Goal: Task Accomplishment & Management: Use online tool/utility

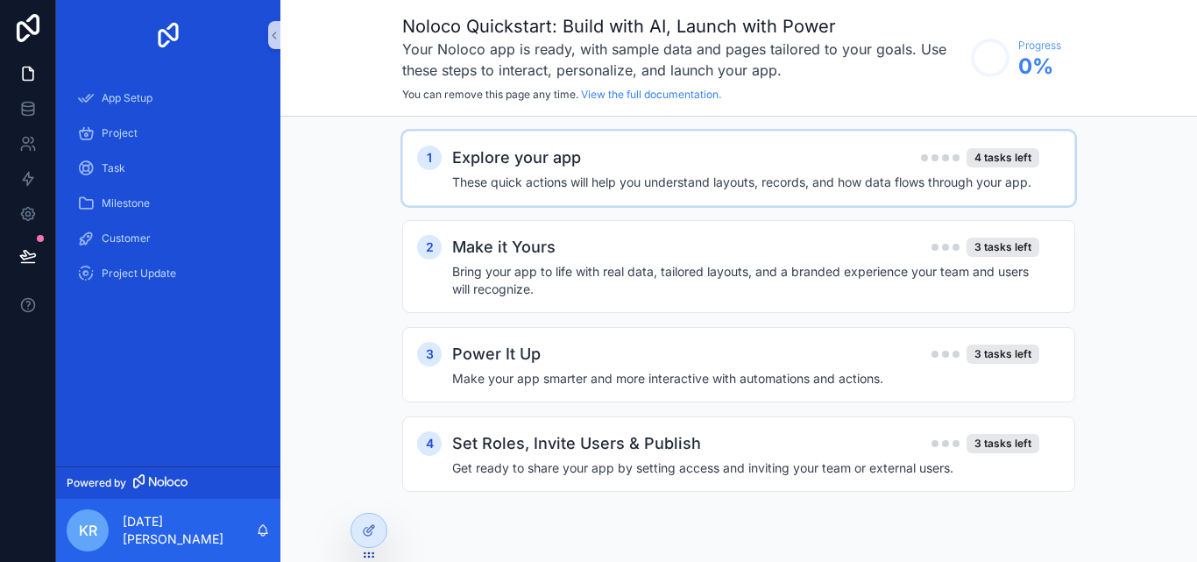
click at [519, 156] on h2 "Explore your app" at bounding box center [516, 157] width 129 height 25
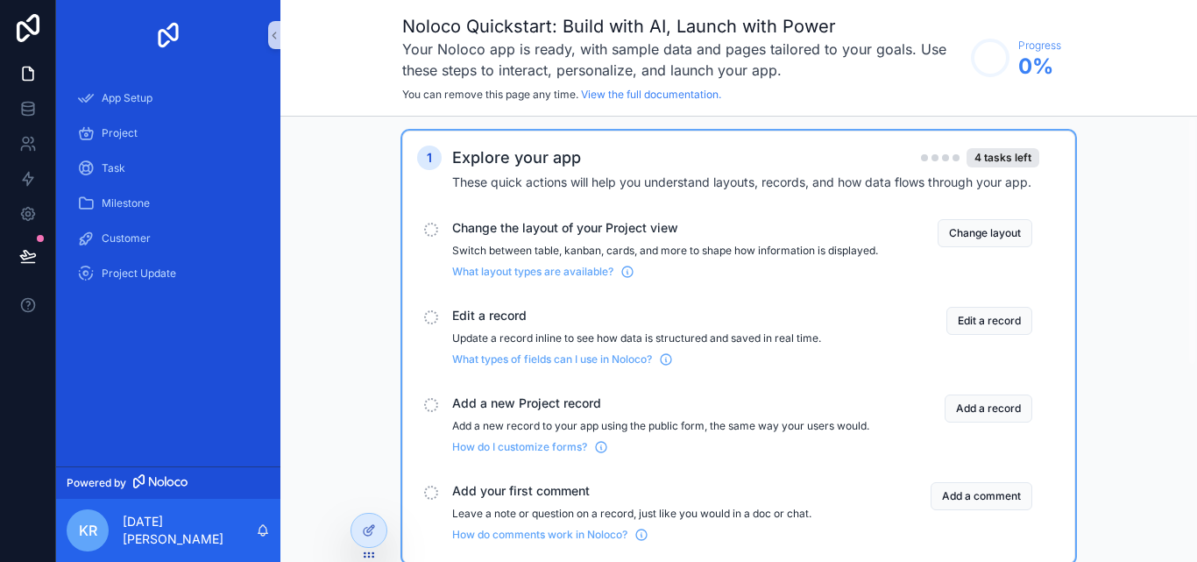
click at [499, 245] on p "Switch between table, kanban, cards, and more to shape how information is displ…" at bounding box center [665, 251] width 426 height 14
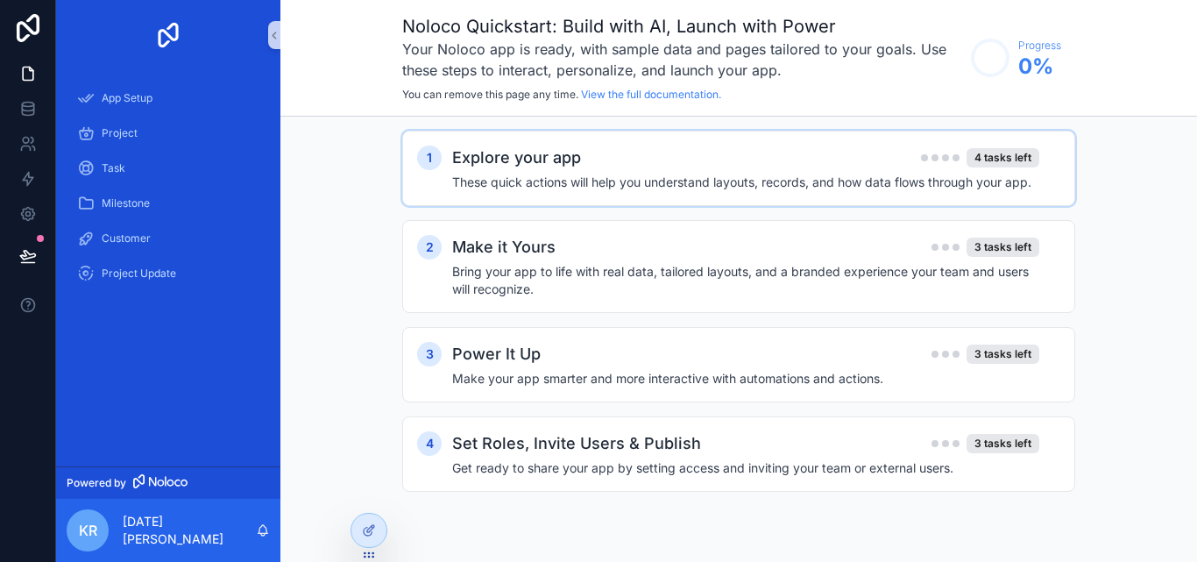
click at [528, 172] on div "Explore your app 4 tasks left These quick actions will help you understand layo…" at bounding box center [756, 168] width 608 height 46
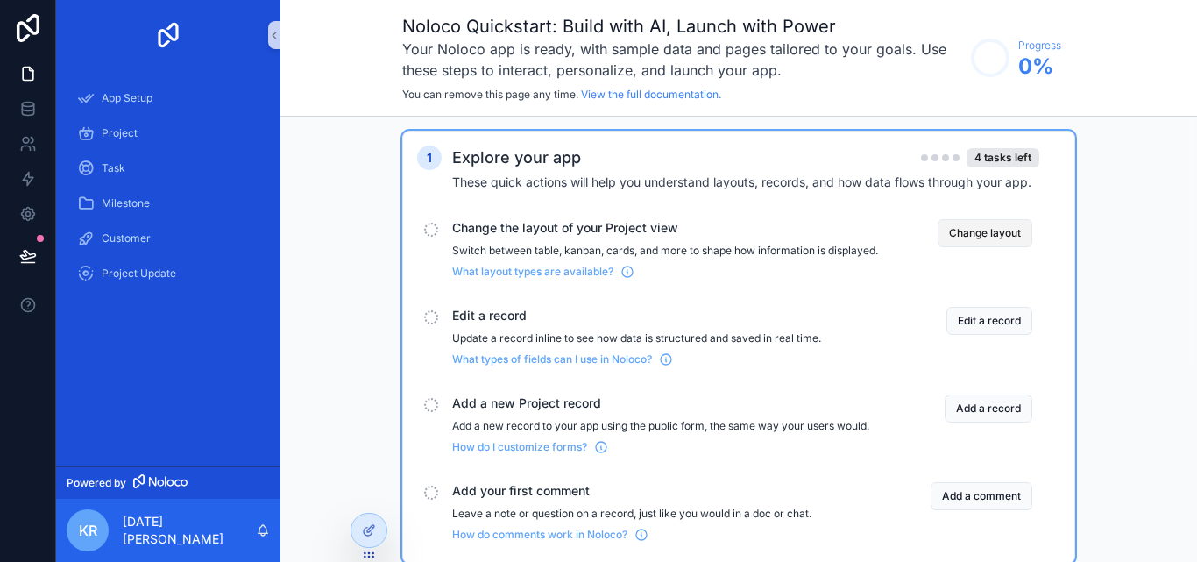
click at [967, 233] on button "Change layout" at bounding box center [985, 233] width 95 height 28
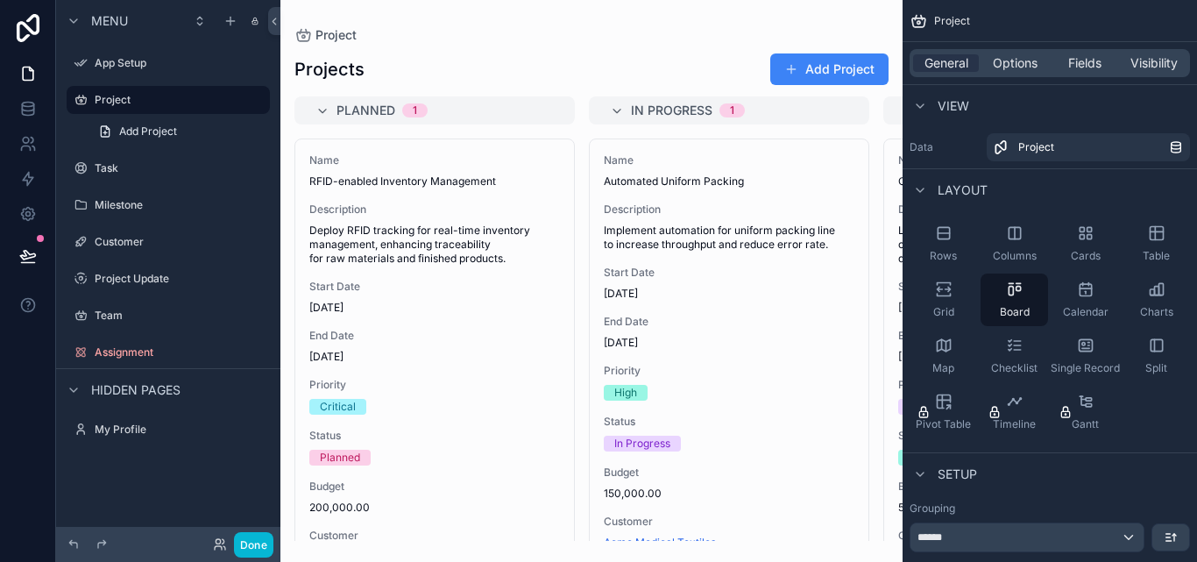
click at [387, 184] on div "scrollable content" at bounding box center [591, 281] width 622 height 562
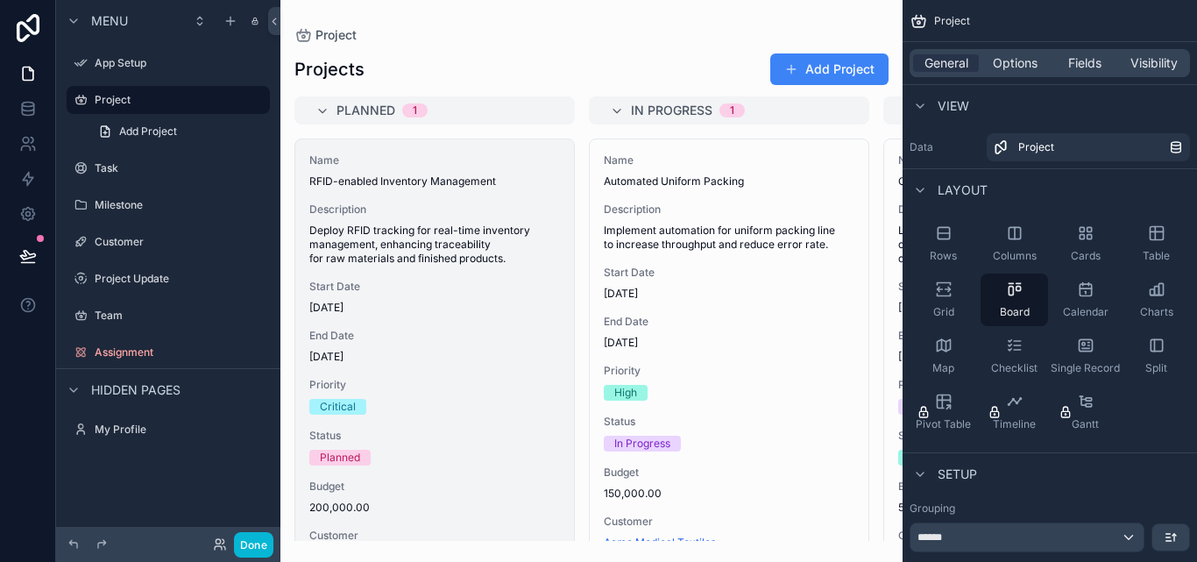
click at [404, 266] on div "Name RFID-enabled Inventory Management Description Deploy RFID tracking for rea…" at bounding box center [434, 407] width 279 height 536
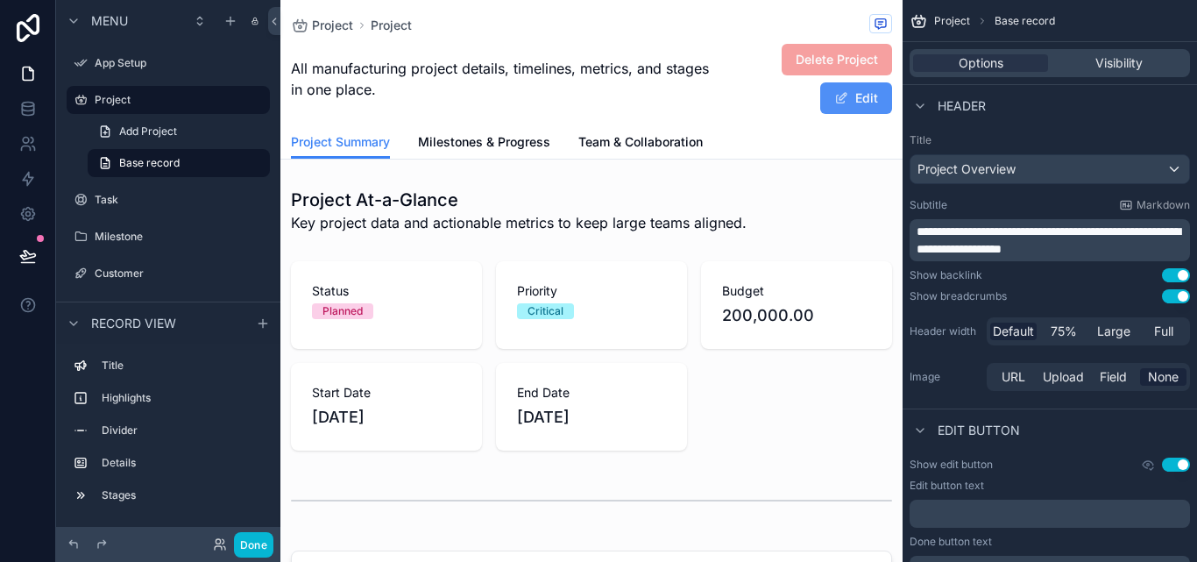
click at [834, 96] on span "scrollable content" at bounding box center [841, 98] width 14 height 14
click at [315, 28] on span "Project" at bounding box center [332, 26] width 41 height 18
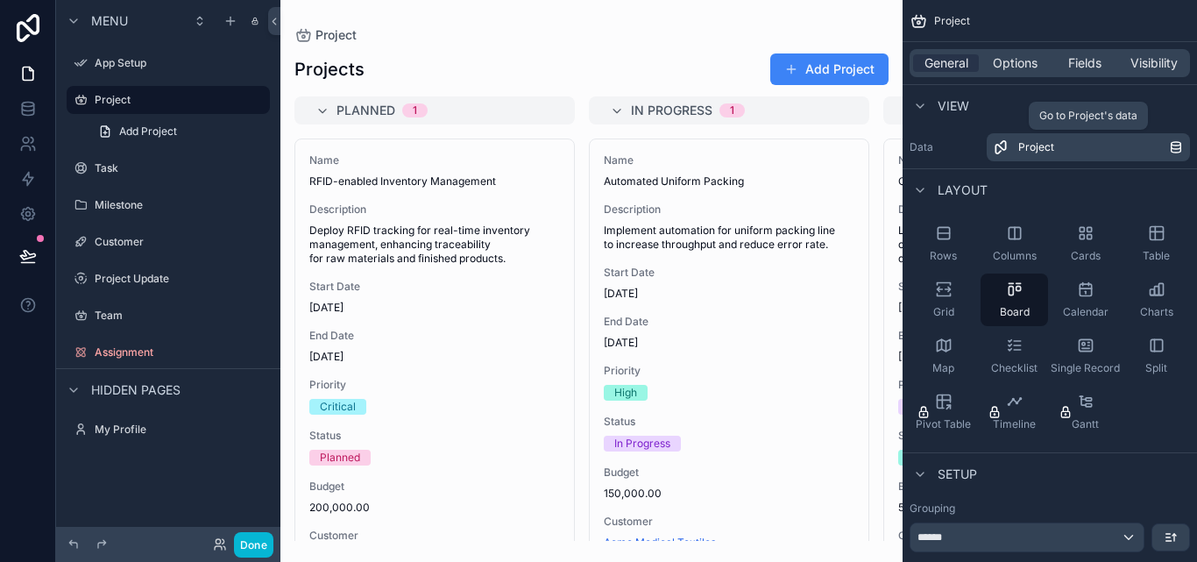
click at [1046, 154] on link "Project" at bounding box center [1088, 147] width 203 height 28
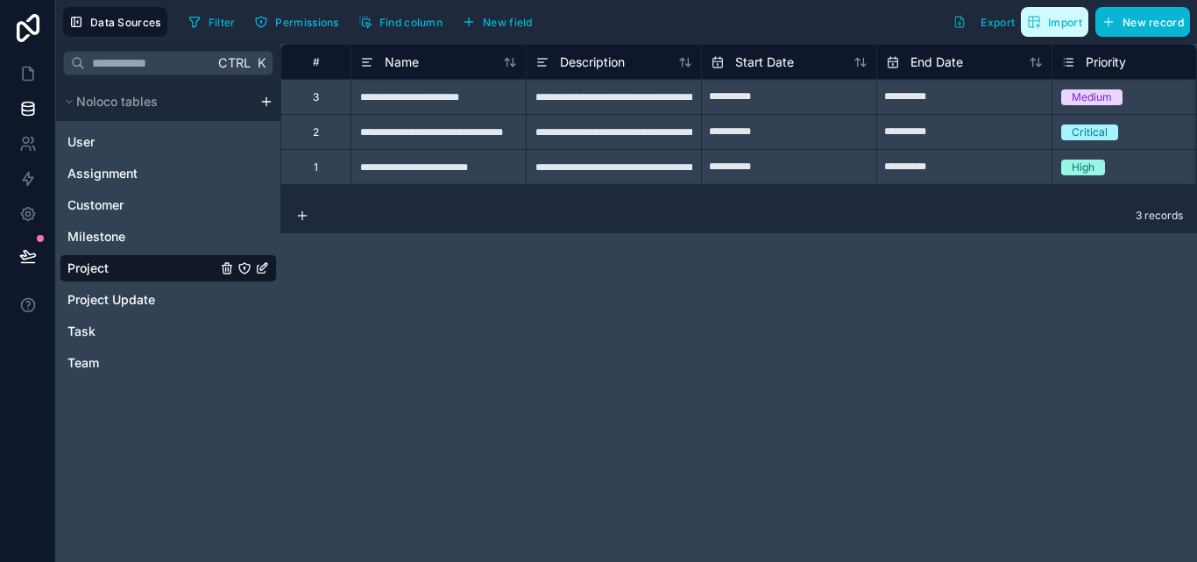
click at [1052, 25] on span "Import" at bounding box center [1065, 22] width 34 height 13
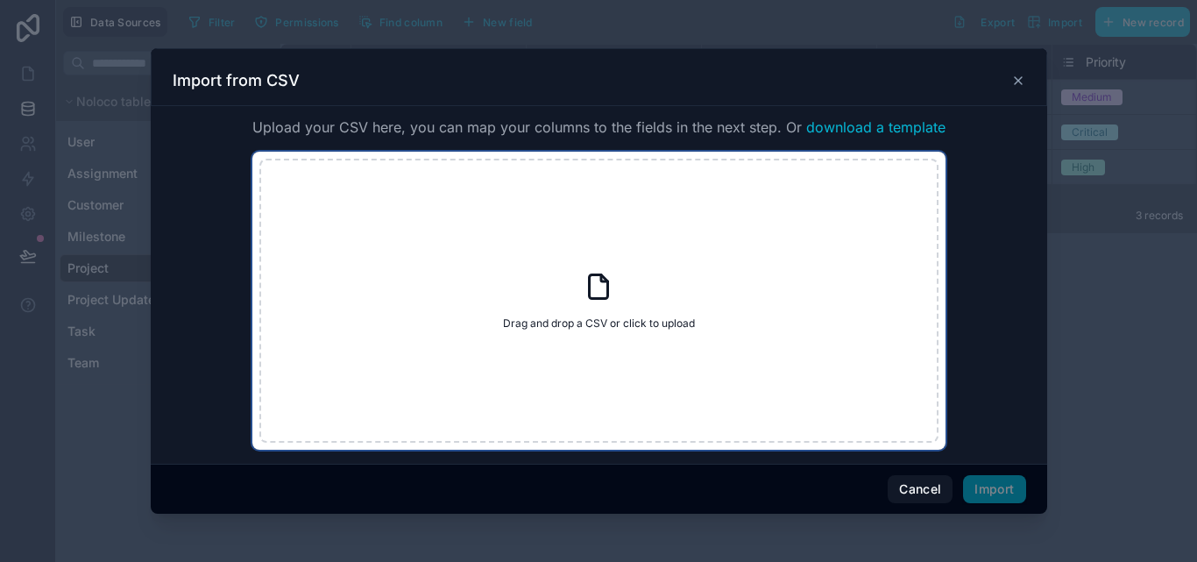
click at [592, 290] on icon at bounding box center [599, 287] width 32 height 32
type input "**********"
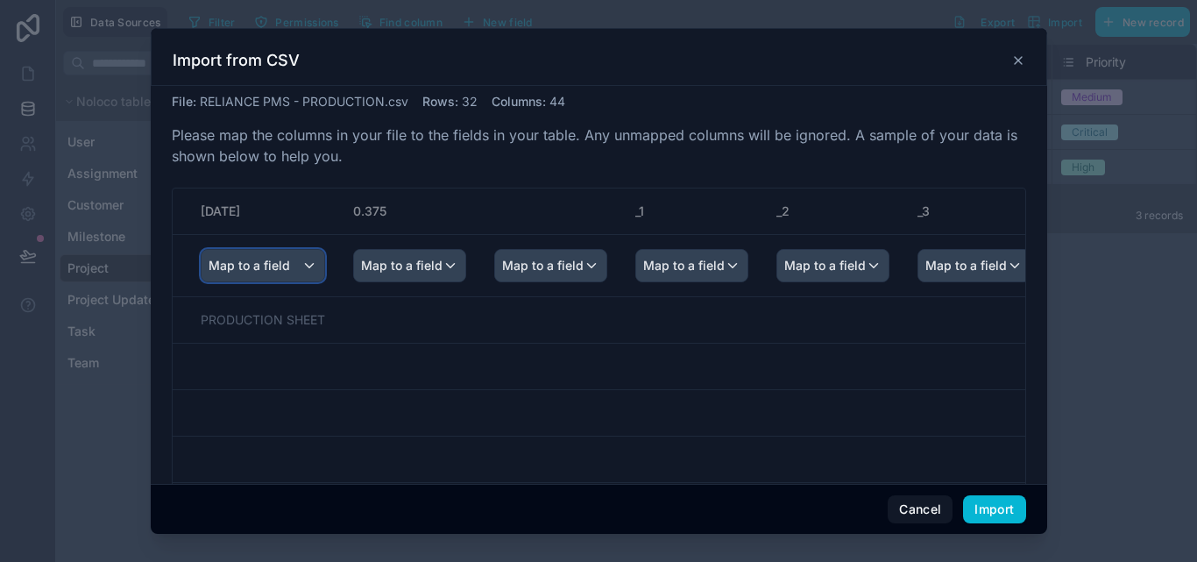
click at [312, 264] on div "Map to a field" at bounding box center [263, 266] width 123 height 32
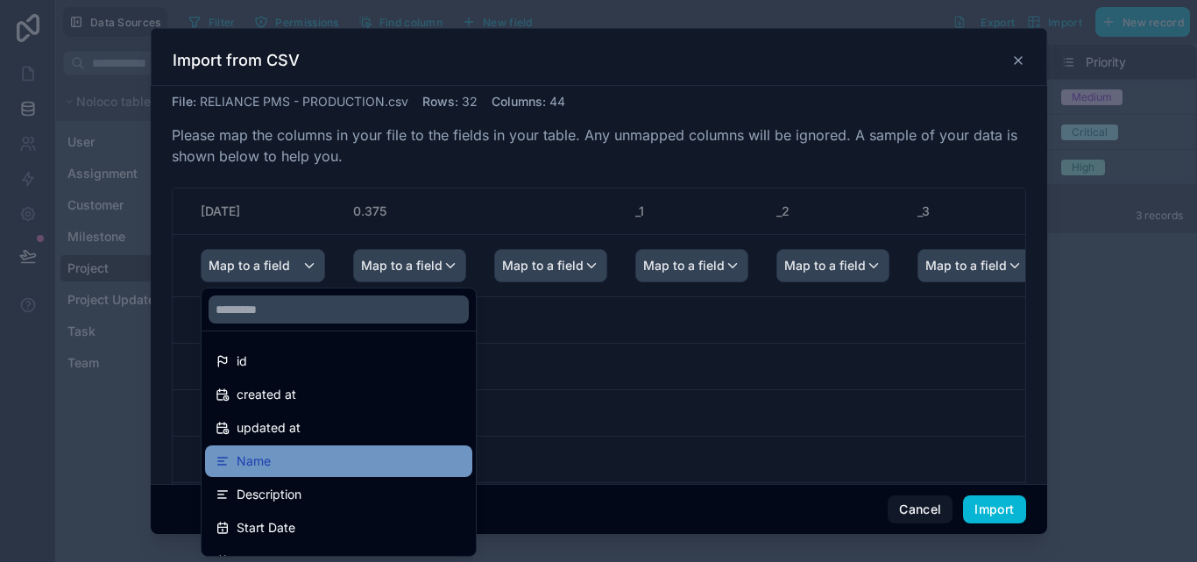
click at [284, 464] on div "Name" at bounding box center [339, 460] width 246 height 21
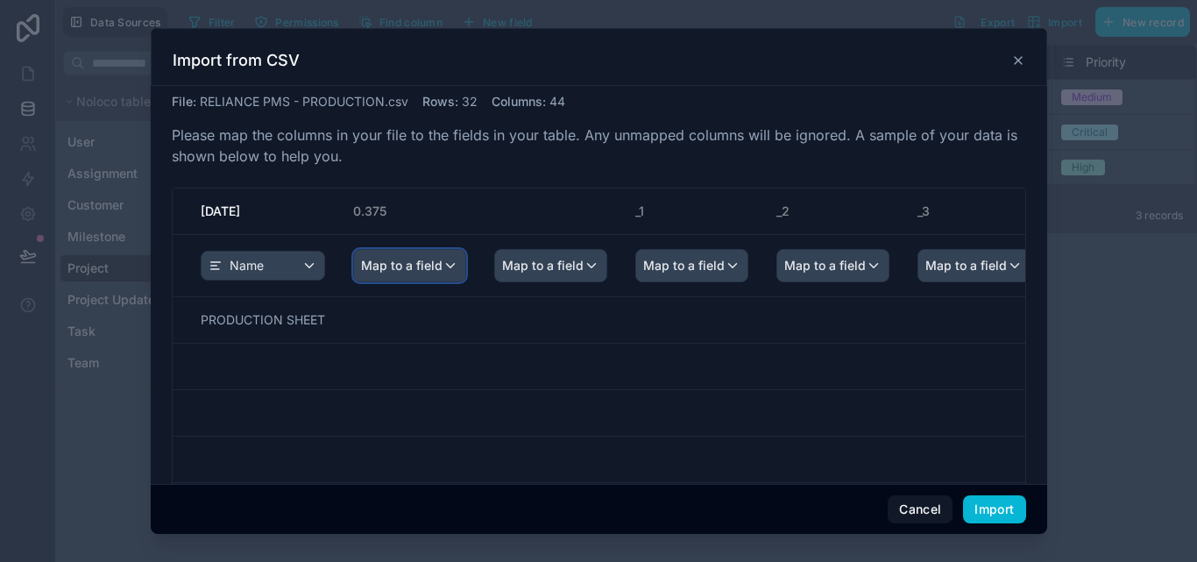
click at [445, 263] on div "Map to a field" at bounding box center [409, 266] width 111 height 32
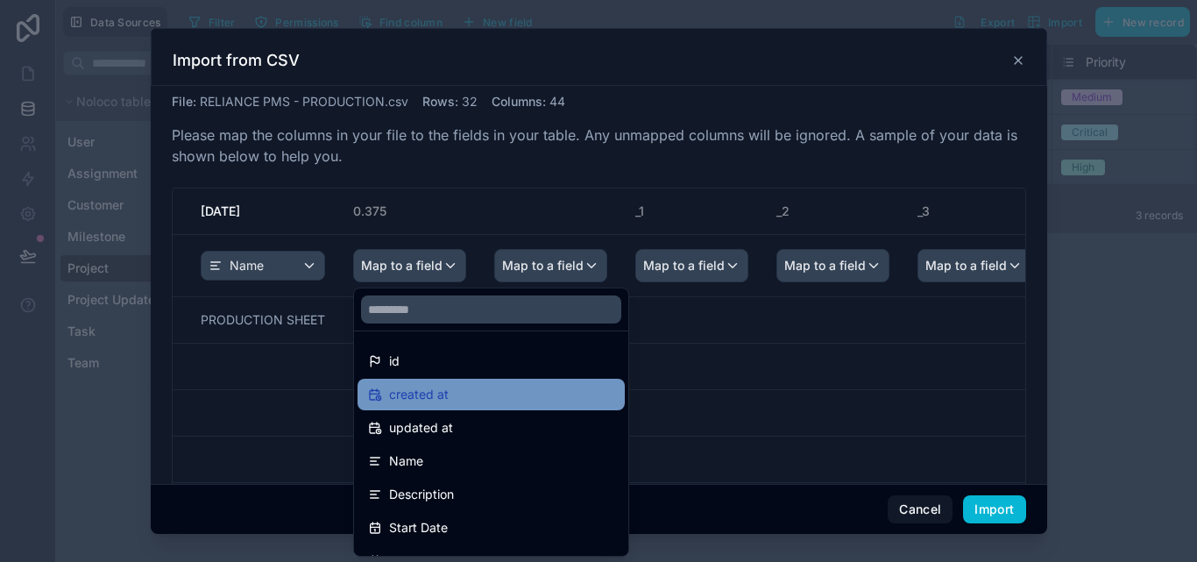
click at [438, 399] on span "created at" at bounding box center [419, 394] width 60 height 21
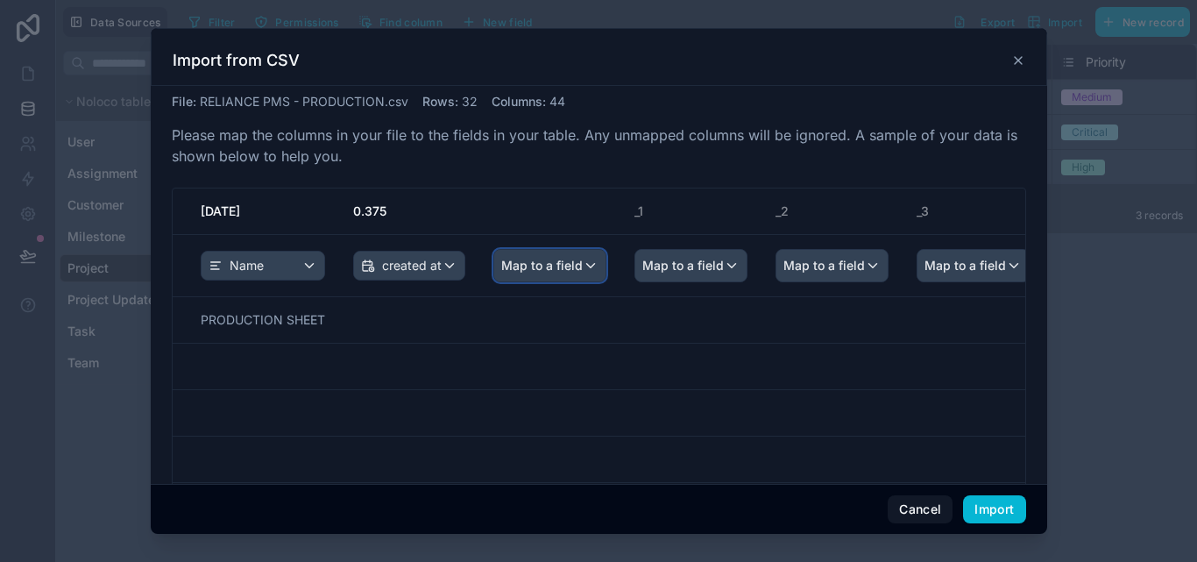
click at [547, 261] on span "Map to a field" at bounding box center [541, 266] width 81 height 32
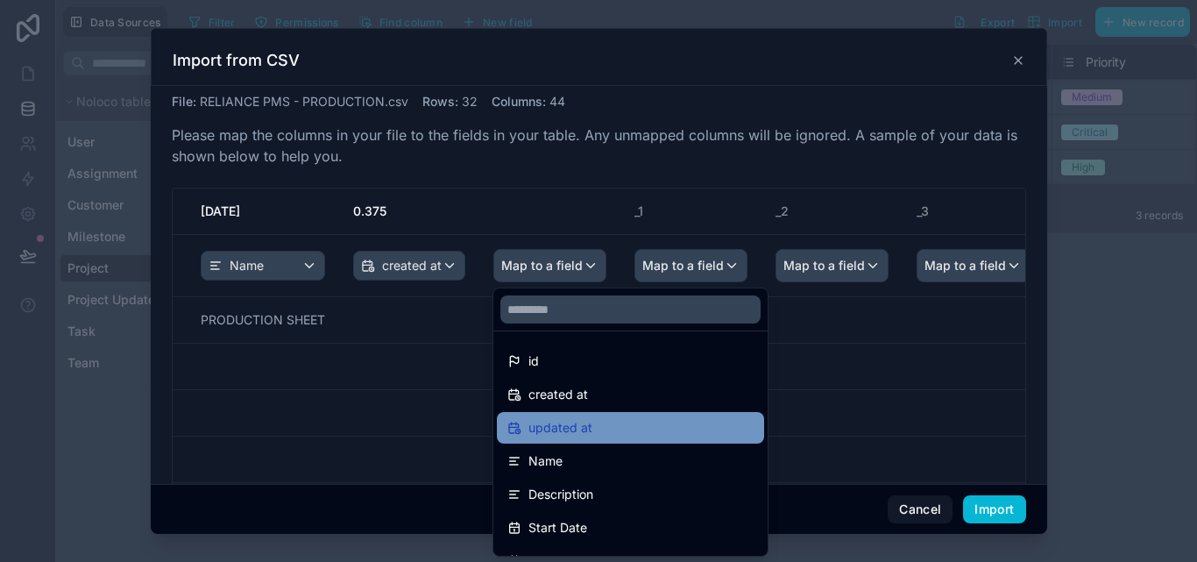
click at [565, 426] on span "updated at" at bounding box center [560, 427] width 64 height 21
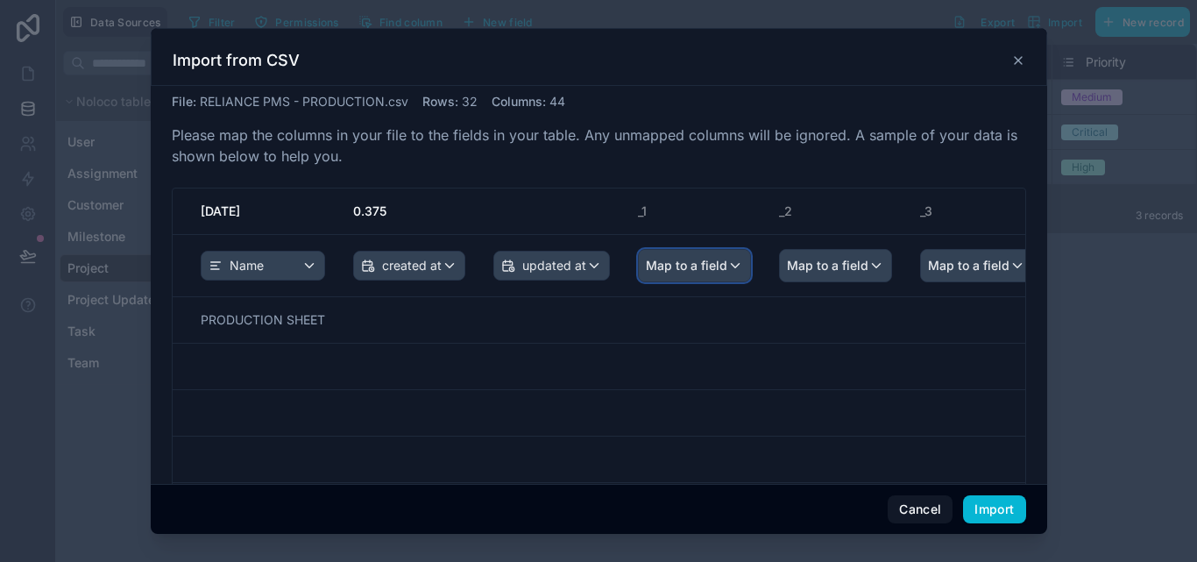
click at [711, 264] on span "Map to a field" at bounding box center [686, 266] width 81 height 32
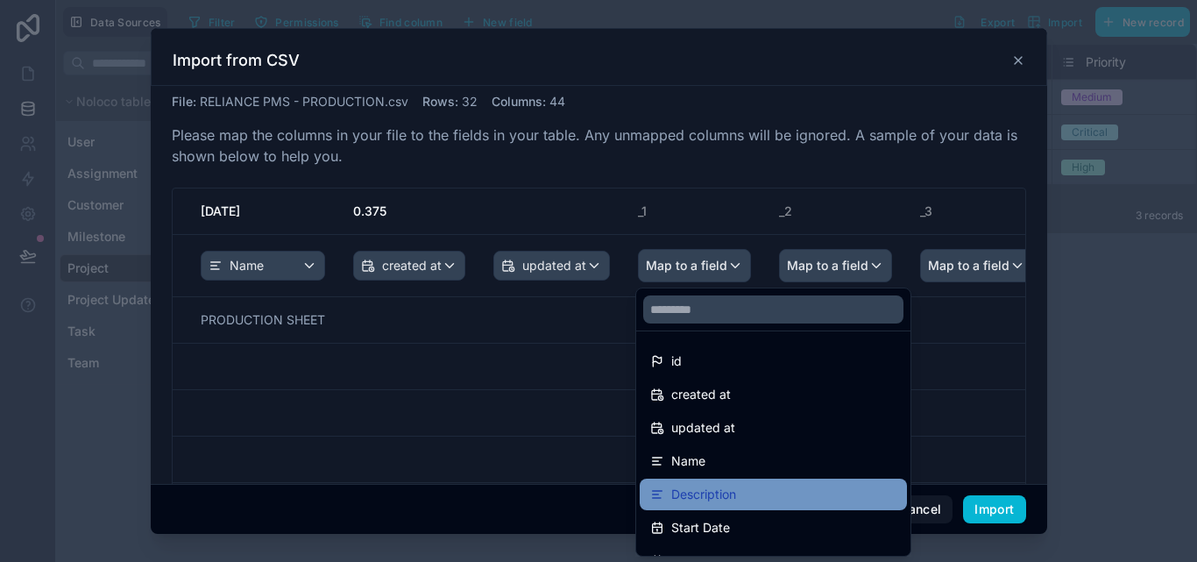
click at [724, 497] on span "Description" at bounding box center [703, 494] width 65 height 21
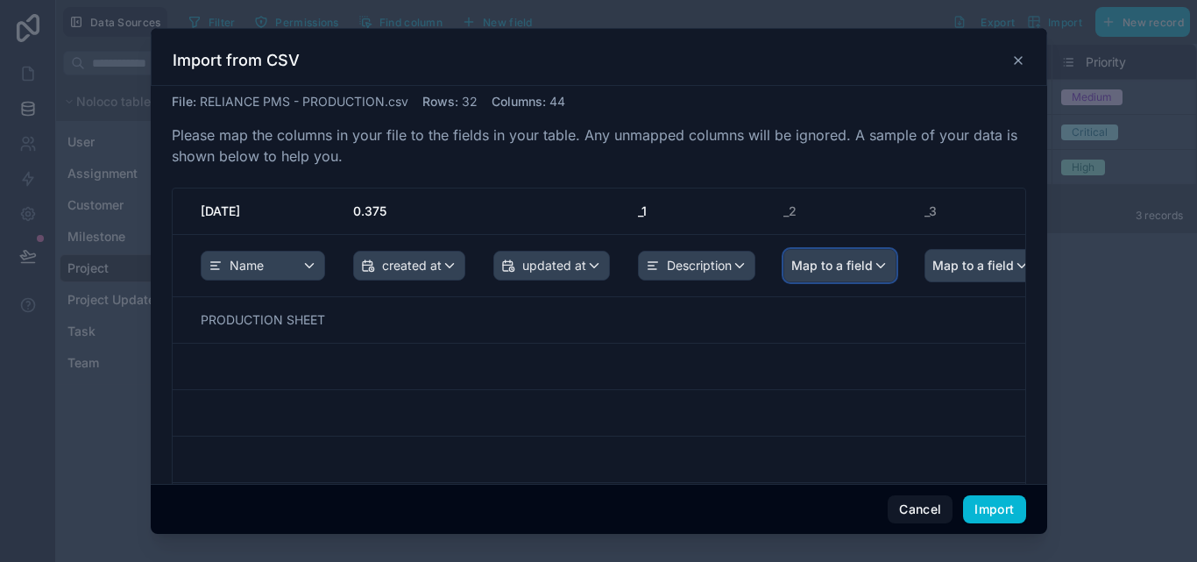
click at [845, 265] on span "Map to a field" at bounding box center [831, 266] width 81 height 32
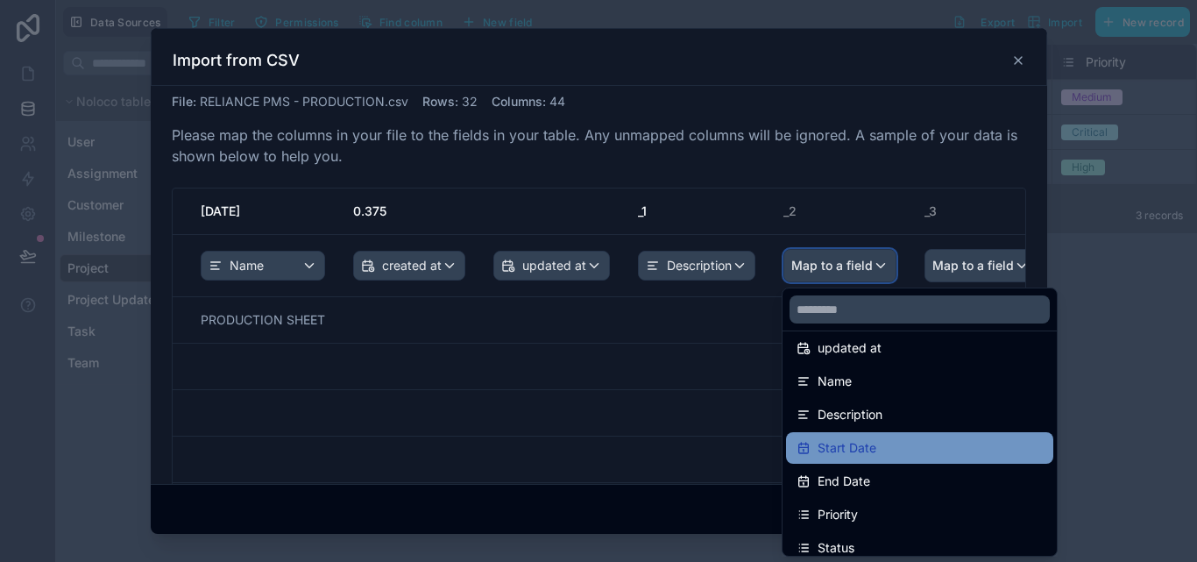
scroll to position [175, 0]
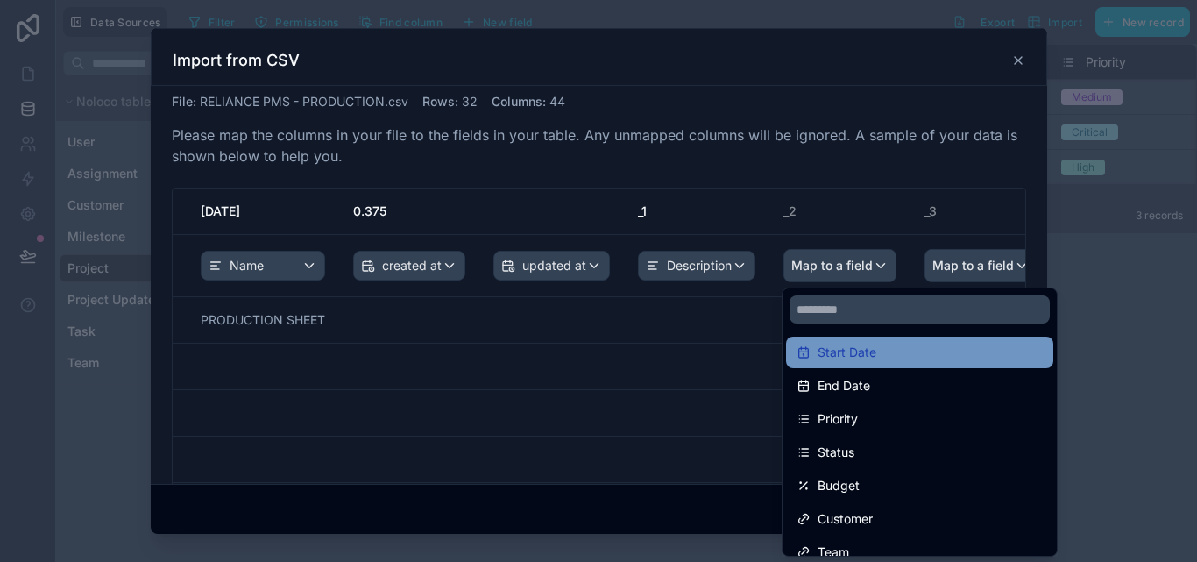
click at [906, 366] on div "Start Date" at bounding box center [919, 352] width 267 height 32
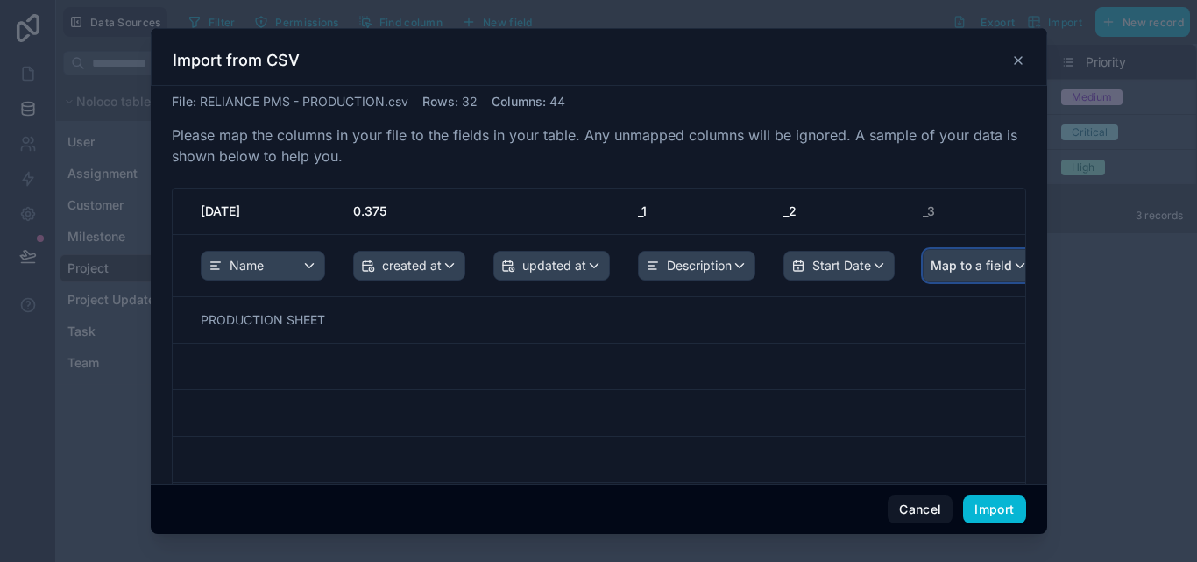
click at [983, 267] on span "Map to a field" at bounding box center [971, 266] width 81 height 32
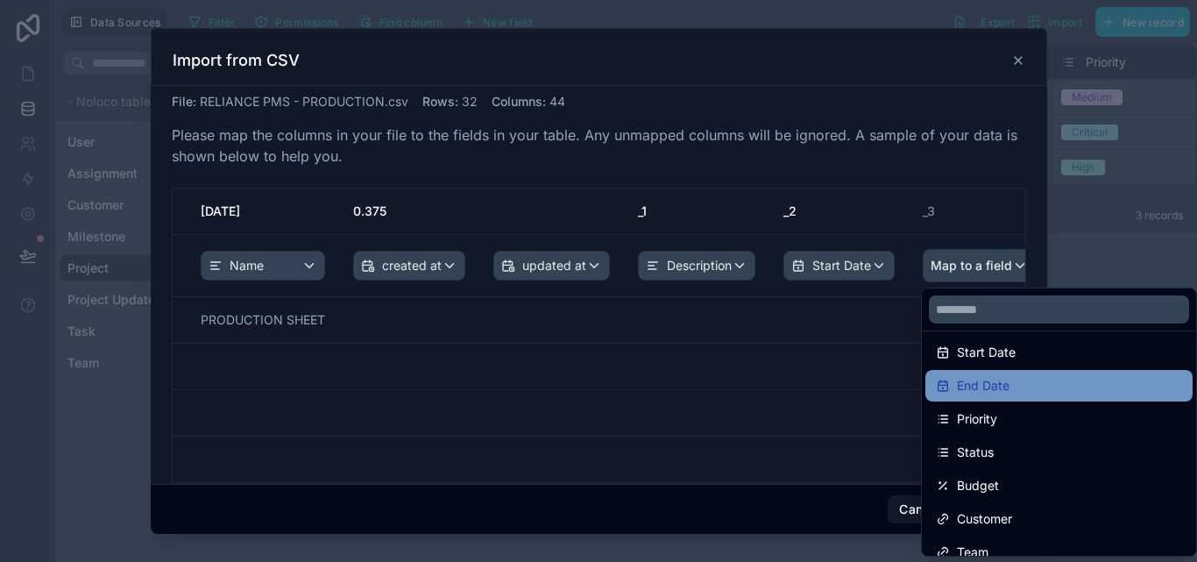
click at [1021, 386] on div "End Date" at bounding box center [1059, 385] width 246 height 21
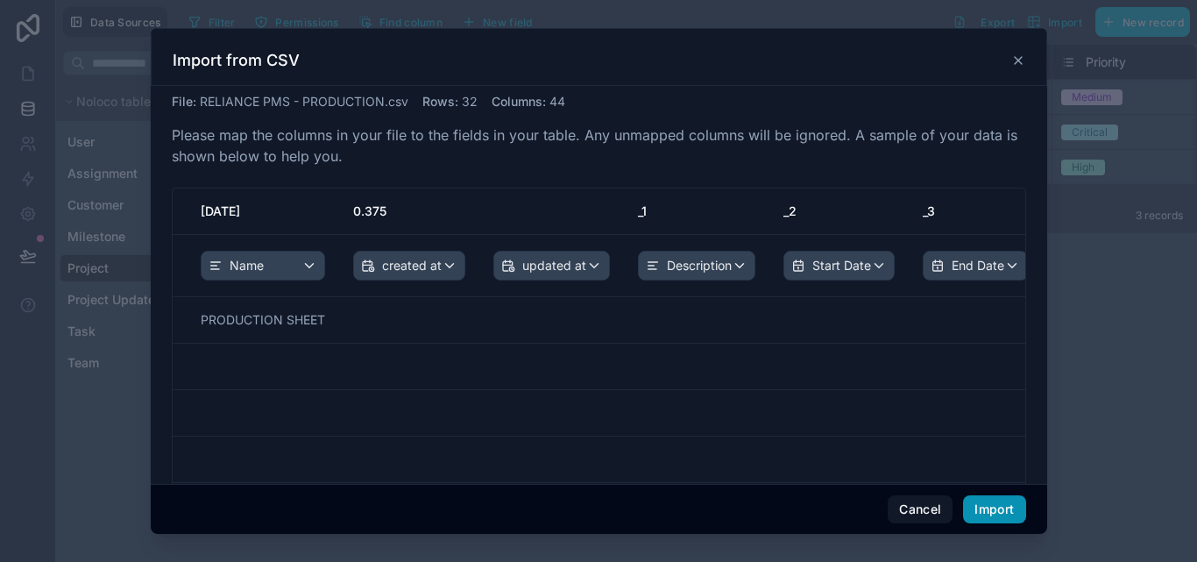
click at [1002, 509] on button "Import" at bounding box center [994, 509] width 62 height 28
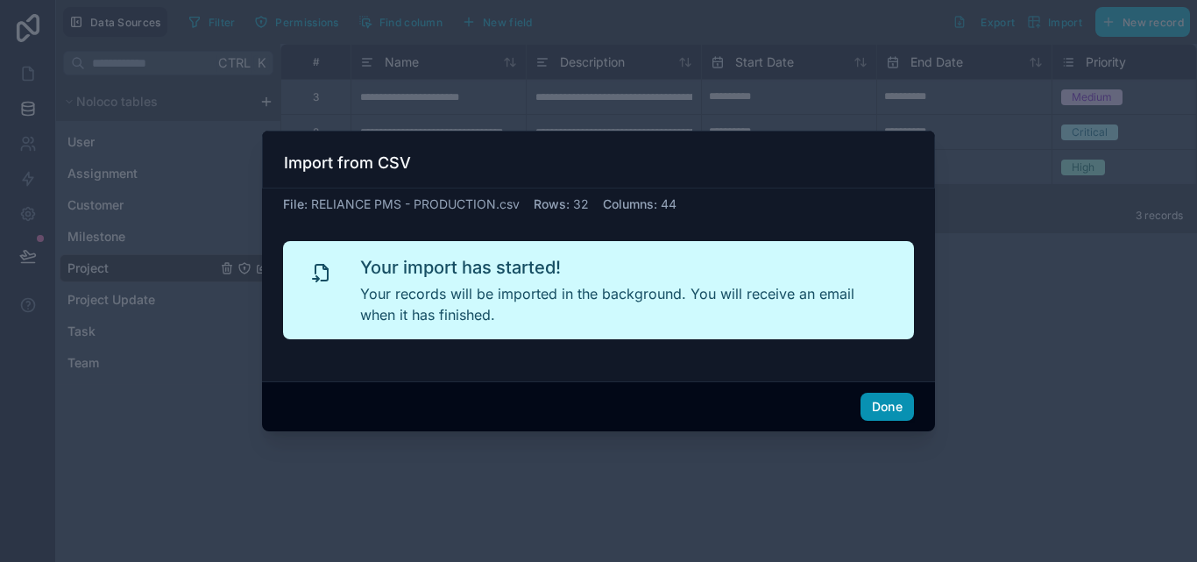
click at [881, 407] on button "Done" at bounding box center [886, 407] width 53 height 28
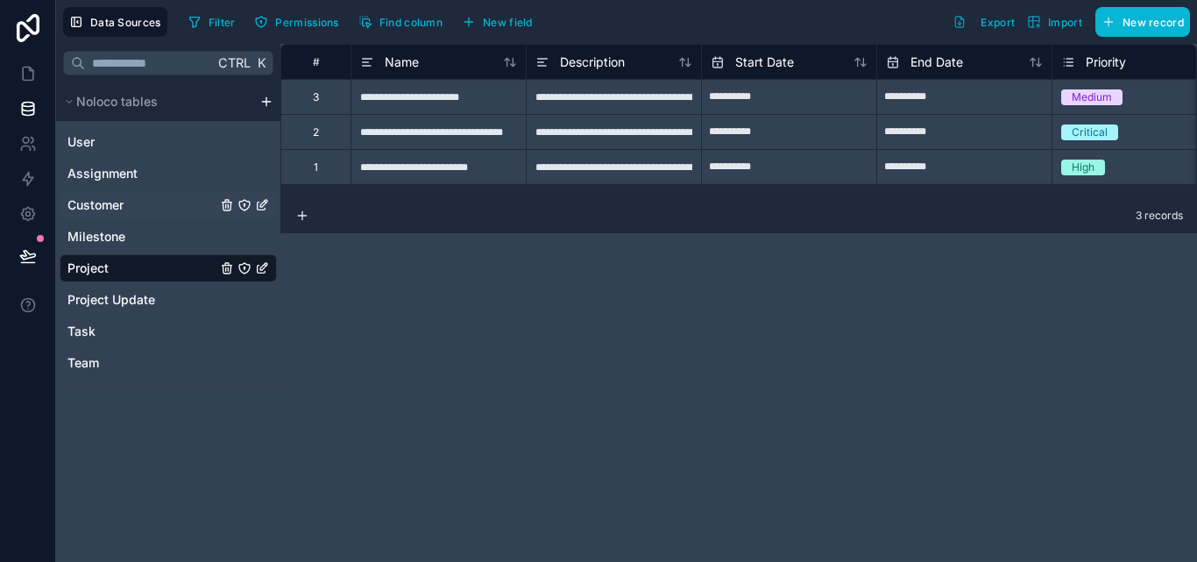
click at [98, 203] on span "Customer" at bounding box center [95, 205] width 56 height 18
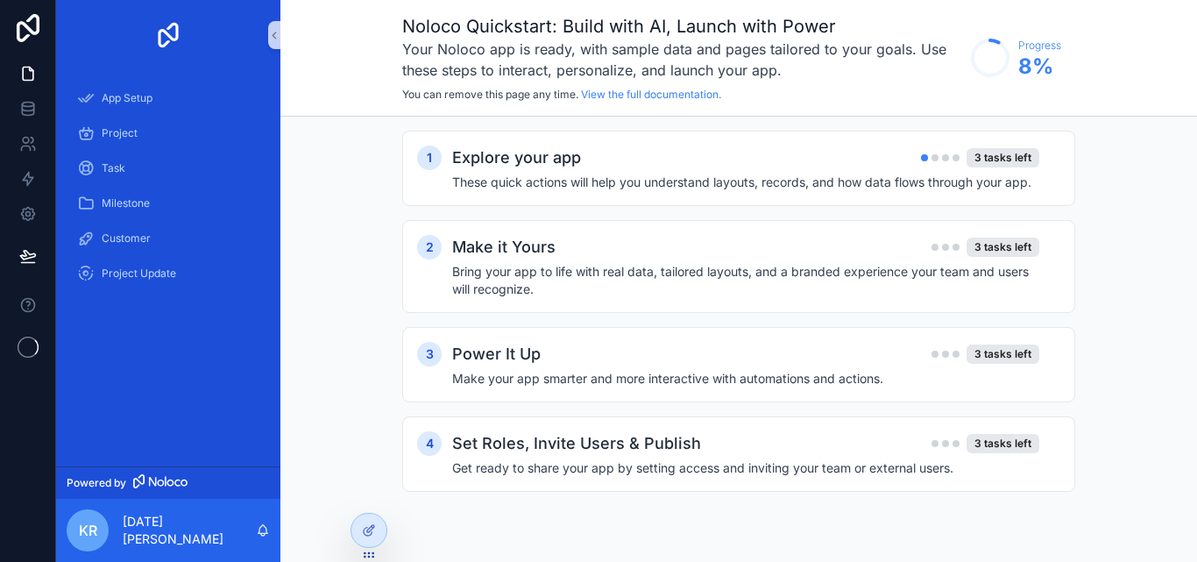
click at [999, 67] on circle "scrollable content" at bounding box center [990, 57] width 35 height 35
